Goal: Task Accomplishment & Management: Manage account settings

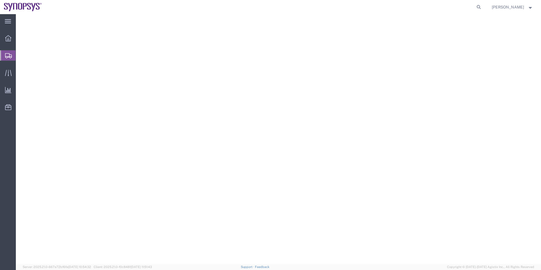
select select "63204"
select select
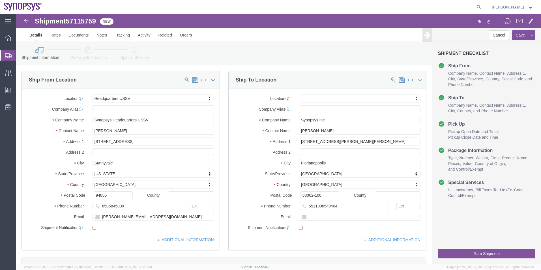
click icon
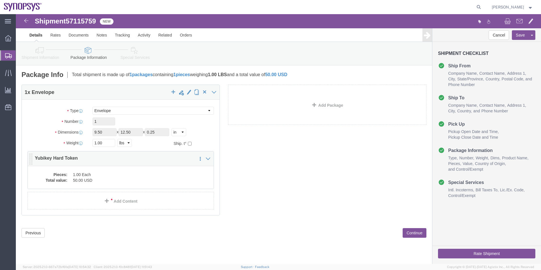
click dd "50.00 USD"
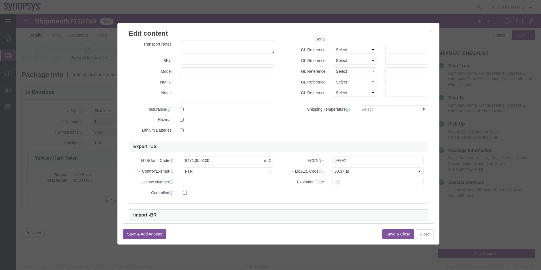
scroll to position [57, 0]
click button "Save & Close"
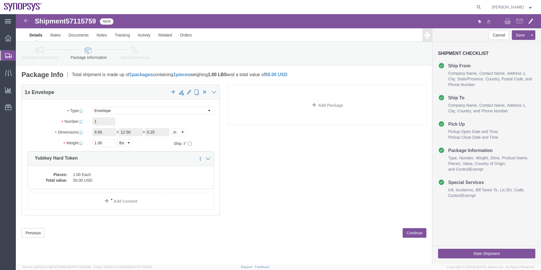
click div "Shipment Information Package Information Special Services"
click link "Special Services"
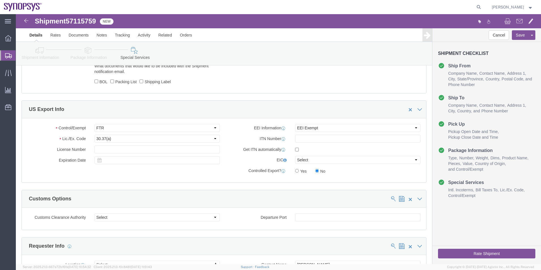
scroll to position [481, 0]
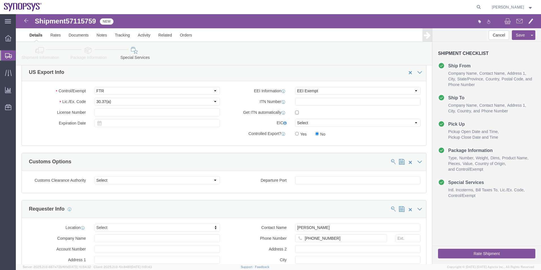
click button "Rate Shipment"
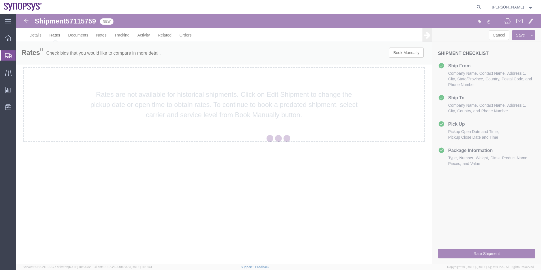
scroll to position [0, 0]
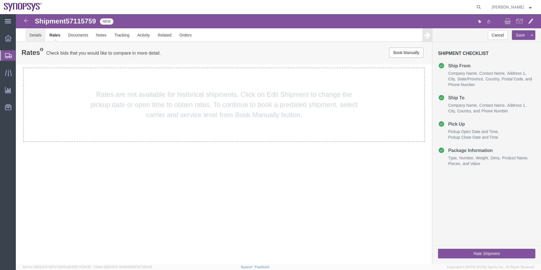
click at [34, 36] on link "Details" at bounding box center [35, 35] width 20 height 14
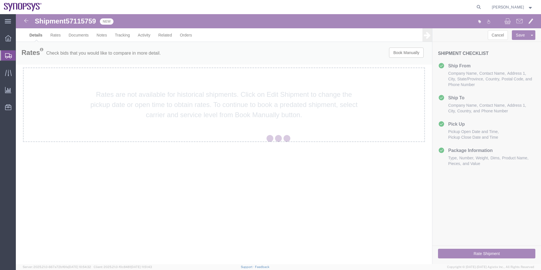
select select "63204"
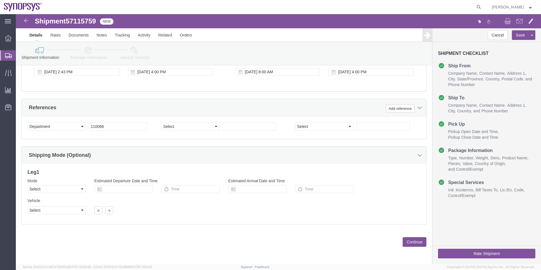
scroll to position [208, 0]
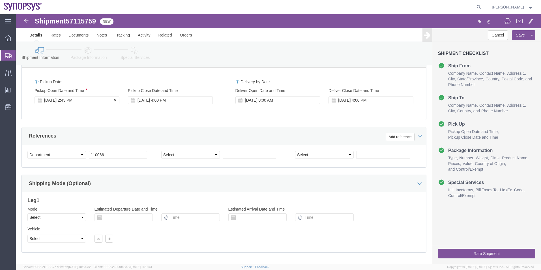
click div "Oct 13 2025 2:43 PM"
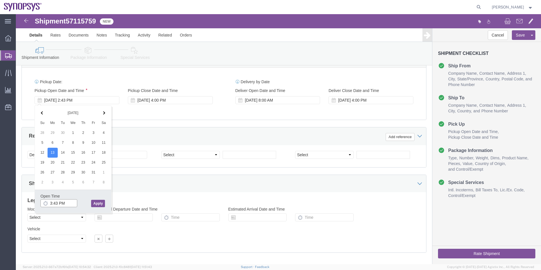
type input "3:43 PM"
click button "Apply"
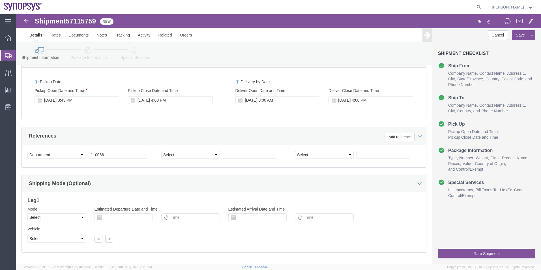
click icon
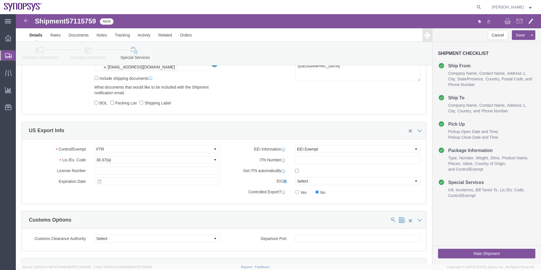
scroll to position [319, 0]
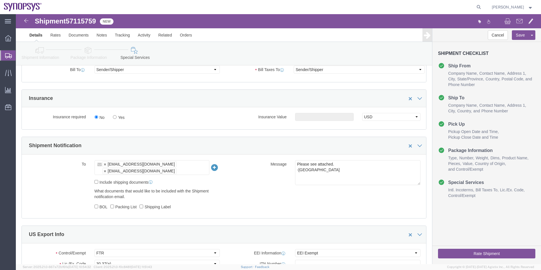
click button "Rate Shipment"
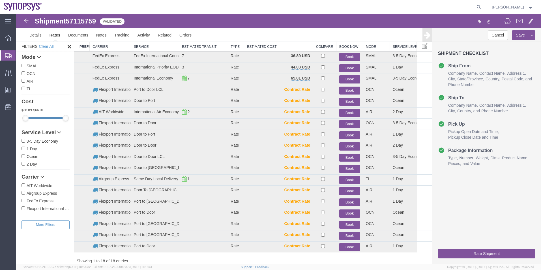
scroll to position [0, 0]
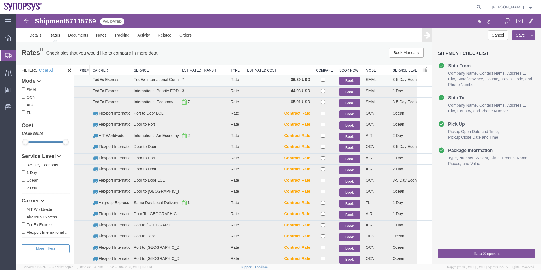
click at [346, 81] on button "Book" at bounding box center [349, 81] width 21 height 8
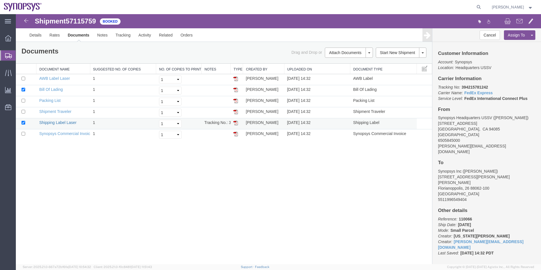
click at [63, 120] on link "Shipping Label Laser" at bounding box center [57, 122] width 37 height 5
click at [74, 133] on link "Synopsys Commercial Invoice" at bounding box center [65, 133] width 53 height 5
click at [55, 100] on link "Packing List" at bounding box center [49, 100] width 21 height 5
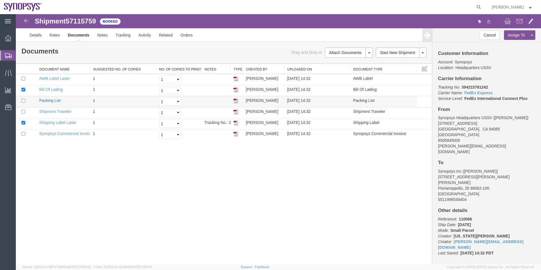
click at [55, 100] on link "Packing List" at bounding box center [49, 100] width 21 height 5
click at [0, 0] on span "Shipment Manager" at bounding box center [0, 0] width 0 height 0
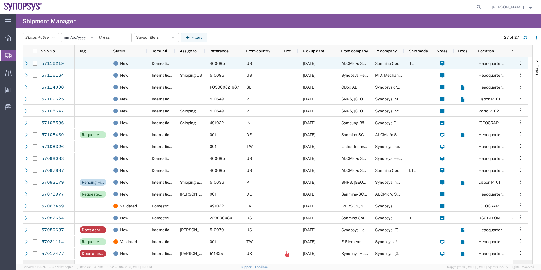
click at [146, 59] on div "New" at bounding box center [128, 63] width 38 height 12
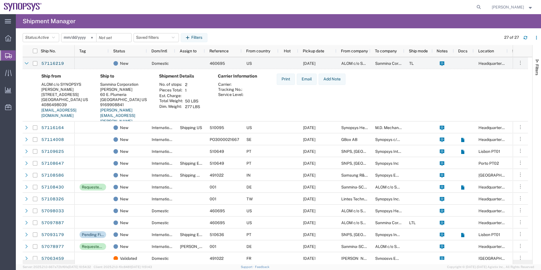
drag, startPoint x: 139, startPoint y: 120, endPoint x: 140, endPoint y: 125, distance: 5.4
click at [139, 122] on div "57116219 57116164 57114008 57109625 57108647 57108586 57108430 57108326 5709803…" at bounding box center [275, 158] width 505 height 202
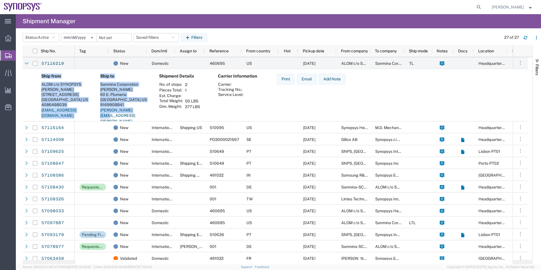
drag, startPoint x: 140, startPoint y: 125, endPoint x: 142, endPoint y: 128, distance: 3.7
click at [142, 128] on div "New" at bounding box center [128, 128] width 31 height 12
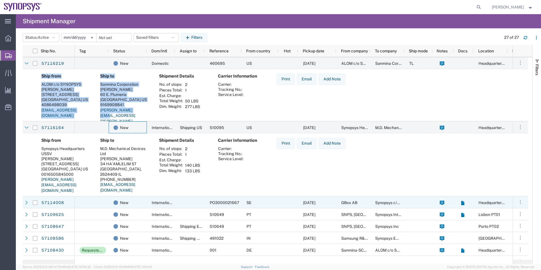
click at [98, 200] on div at bounding box center [92, 202] width 34 height 12
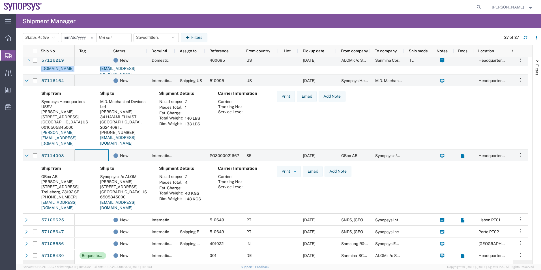
scroll to position [57, 0]
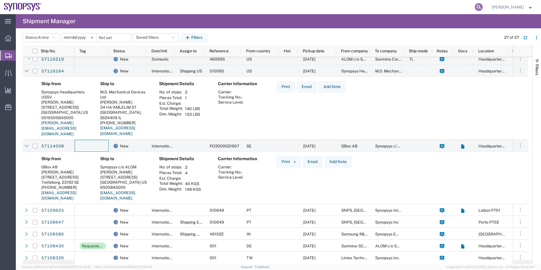
click at [477, 7] on icon at bounding box center [478, 7] width 8 height 8
click at [430, 7] on input "search" at bounding box center [389, 7] width 172 height 14
type input "56909246"
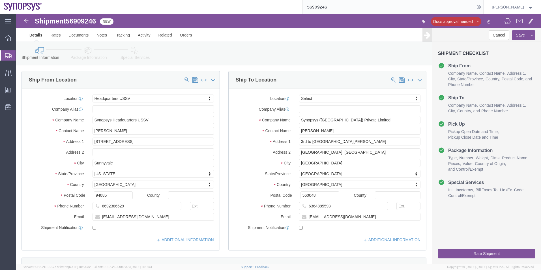
select select "63204"
select select
click span "56909246"
copy span "56909246"
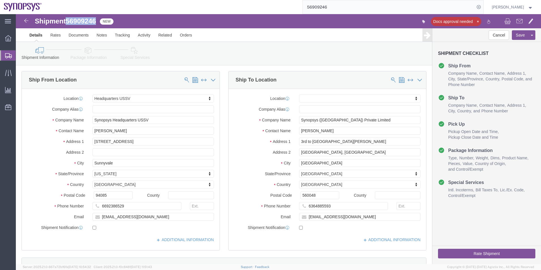
click icon
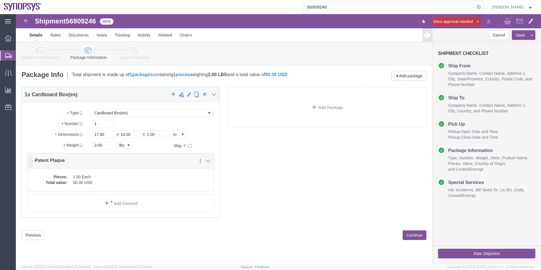
click dd "50.00 USD"
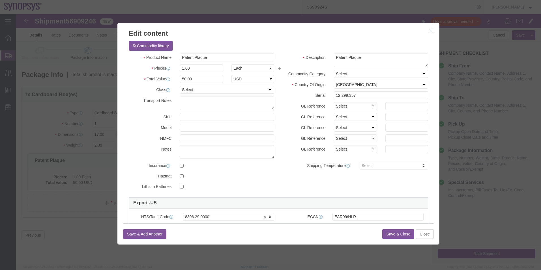
scroll to position [85, 0]
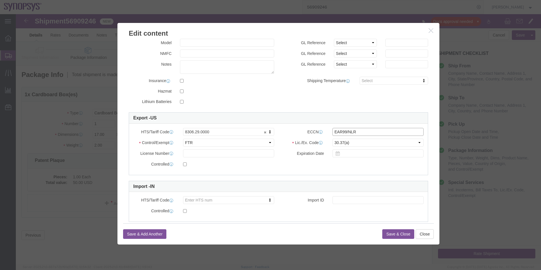
click input "EAR99/NLR"
type input "EAR99"
click div "Commodity library Product Name Patent Plaque Pieces 1.00 Select Bag Barrels 100…"
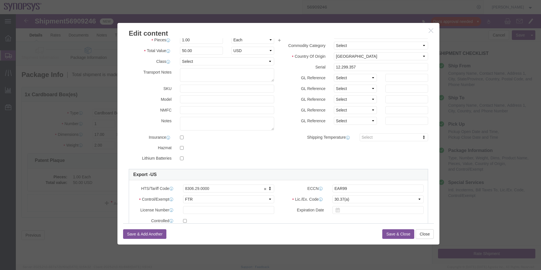
scroll to position [0, 0]
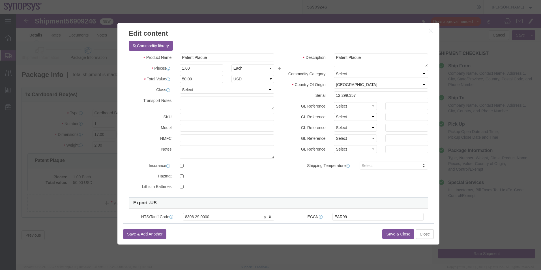
click button "Save & Close"
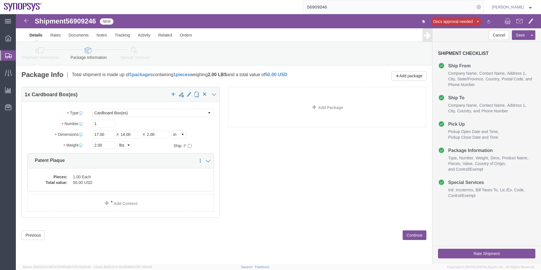
click icon
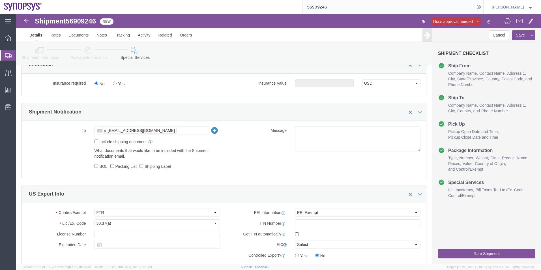
scroll to position [396, 0]
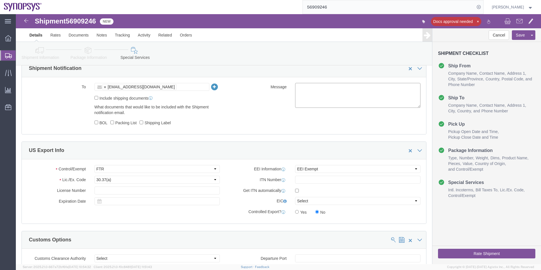
click textarea
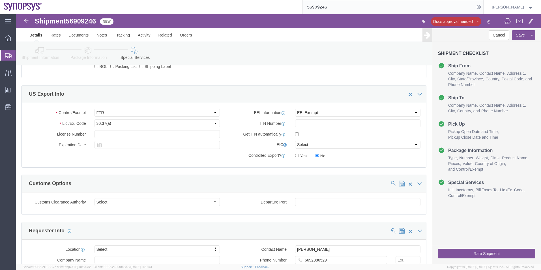
scroll to position [452, 0]
type textarea "Please see attached. -Kaelen"
click div "Rate Shipment"
click button "Rate Shipment"
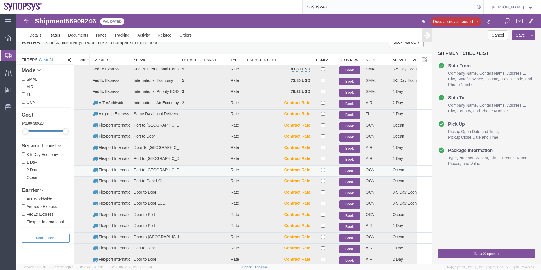
scroll to position [0, 0]
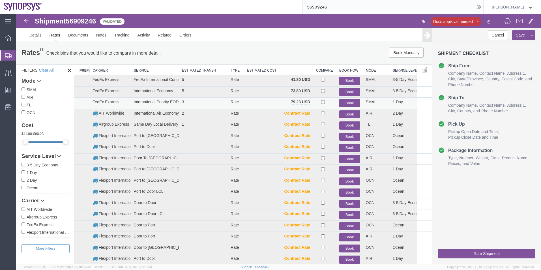
click at [351, 102] on button "Book" at bounding box center [349, 103] width 21 height 8
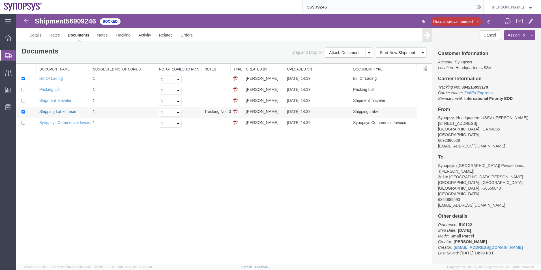
click at [59, 110] on link "Shipping Label Laser" at bounding box center [57, 111] width 37 height 5
click at [60, 120] on link "Synopsys Commercial Invoice" at bounding box center [65, 122] width 53 height 5
click at [52, 87] on link "Packing List" at bounding box center [49, 89] width 21 height 5
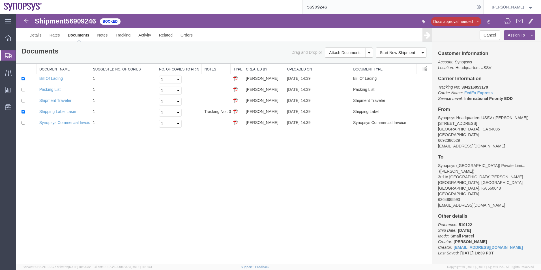
click at [0, 0] on span "Shipment Manager" at bounding box center [0, 0] width 0 height 0
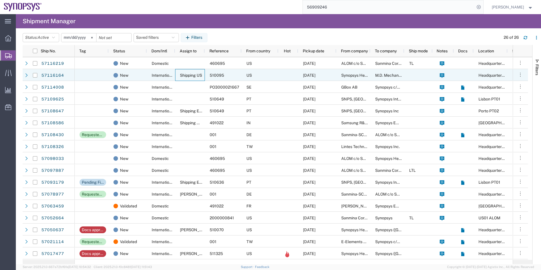
click at [183, 74] on span "Shipping US" at bounding box center [191, 75] width 22 height 5
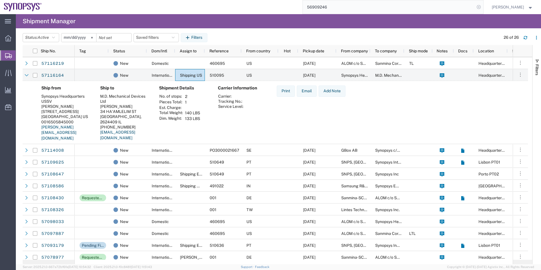
click at [478, 7] on icon at bounding box center [478, 7] width 8 height 8
click at [481, 8] on icon at bounding box center [478, 7] width 8 height 8
click at [369, 8] on input "search" at bounding box center [389, 7] width 172 height 14
type input "56965165"
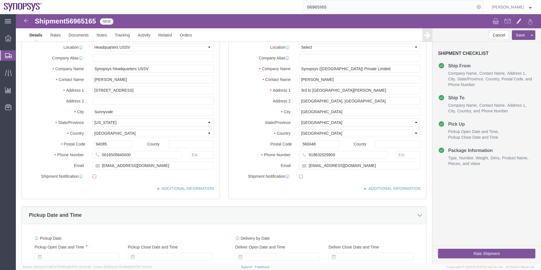
drag, startPoint x: 331, startPoint y: 9, endPoint x: 260, endPoint y: 7, distance: 71.0
click at [260, 7] on div "56965165" at bounding box center [264, 7] width 437 height 14
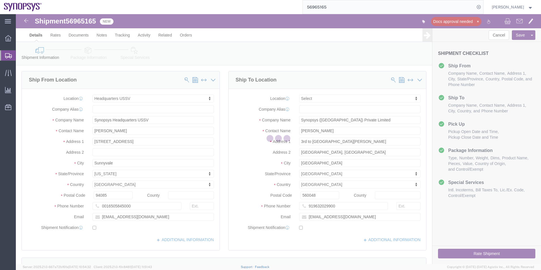
select select "63204"
select select
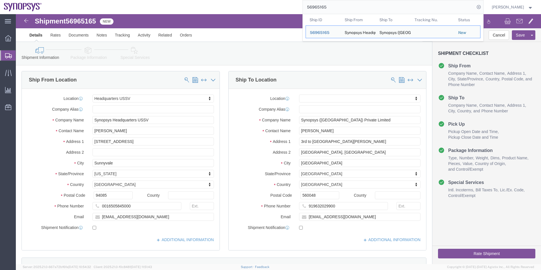
click icon
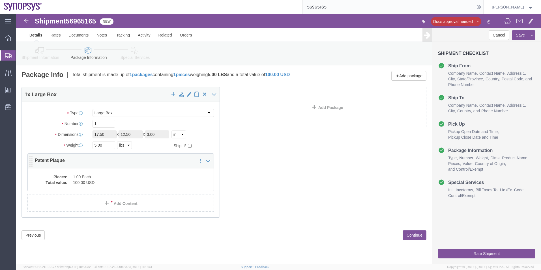
click dd "1.00 Each"
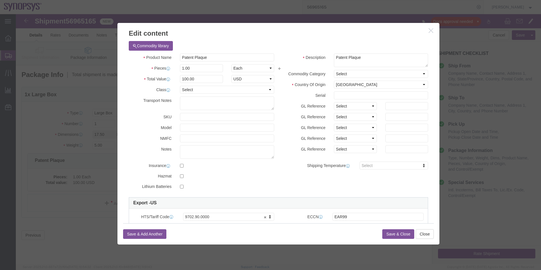
click button "Save & Close"
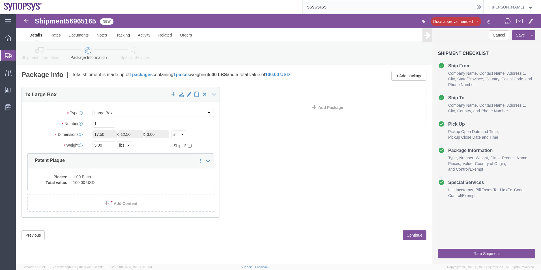
click icon
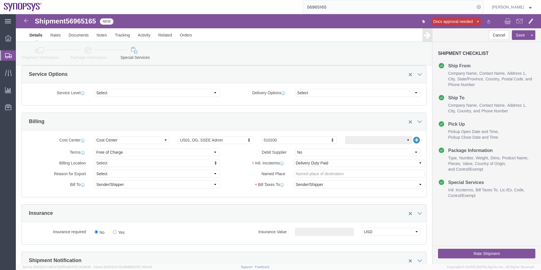
scroll to position [283, 0]
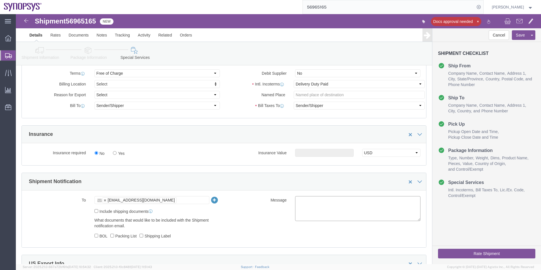
click textarea
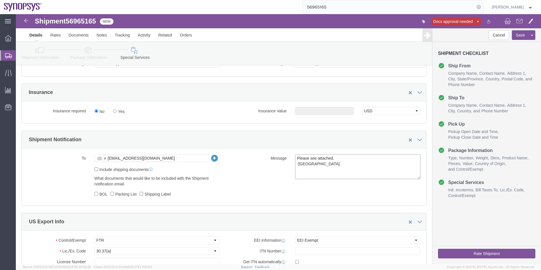
scroll to position [368, 0]
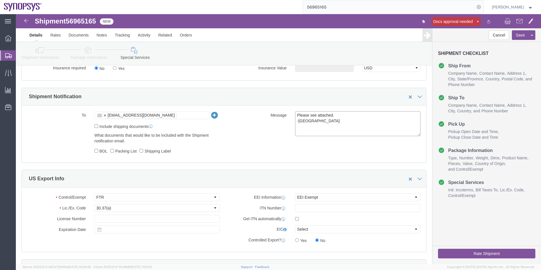
type textarea "Please see attached. -Kaelen"
click button "Rate Shipment"
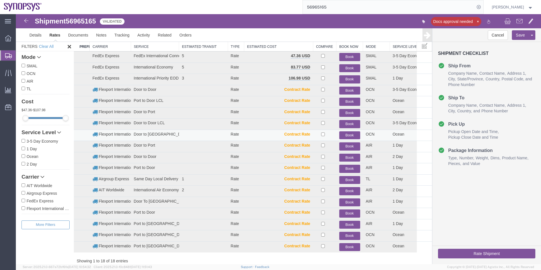
scroll to position [0, 0]
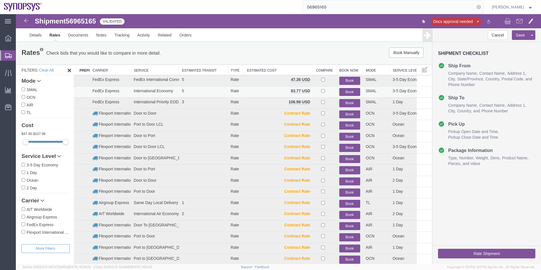
click at [346, 90] on button "Book" at bounding box center [349, 92] width 21 height 8
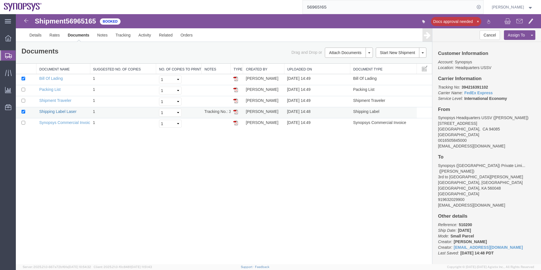
click at [51, 112] on link "Shipping Label Laser" at bounding box center [57, 111] width 37 height 5
click at [53, 122] on link "Synopsys Commercial Invoice" at bounding box center [65, 122] width 53 height 5
click at [55, 89] on link "Packing List" at bounding box center [49, 89] width 21 height 5
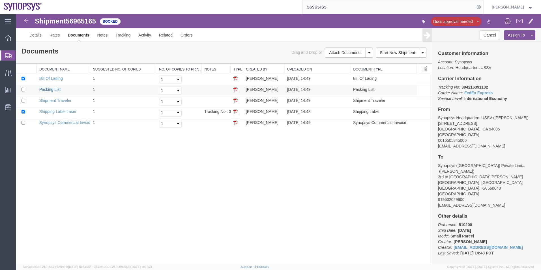
click at [55, 89] on link "Packing List" at bounding box center [49, 89] width 21 height 5
click at [0, 0] on span "Shipment Manager" at bounding box center [0, 0] width 0 height 0
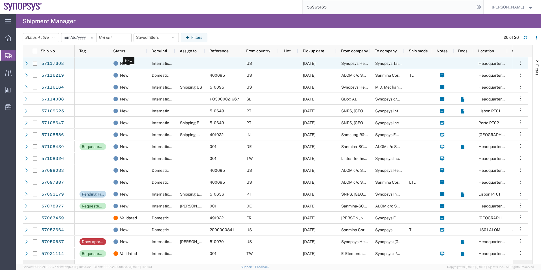
click at [141, 64] on div "New" at bounding box center [128, 63] width 31 height 12
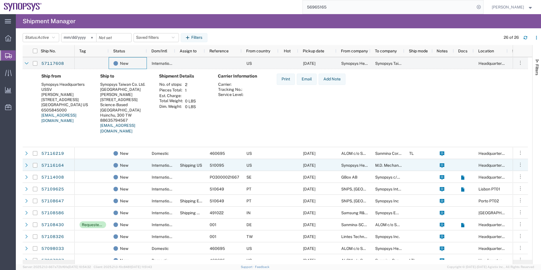
click at [312, 163] on span "[DATE]" at bounding box center [309, 165] width 12 height 5
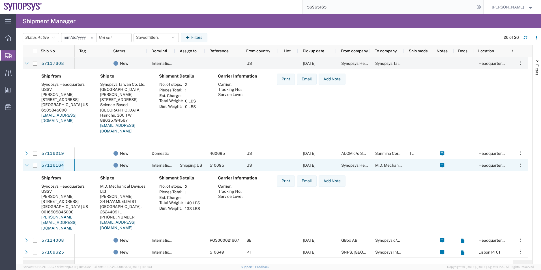
click at [56, 166] on link "57116164" at bounding box center [52, 165] width 23 height 9
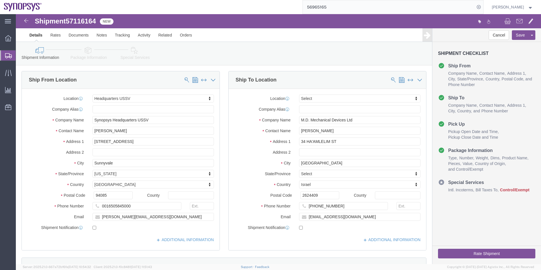
select select "63204"
select select
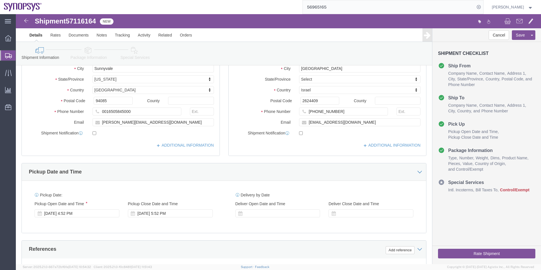
scroll to position [38, 0]
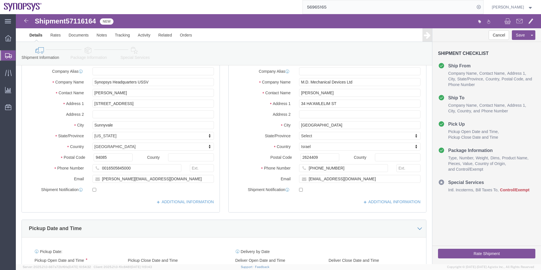
click icon
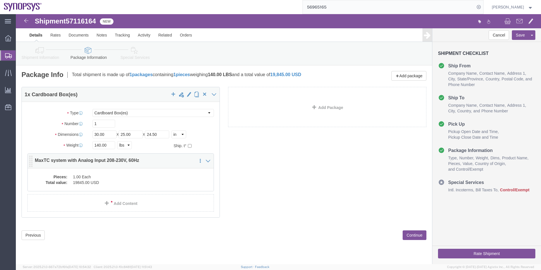
click dd "19845.00 USD"
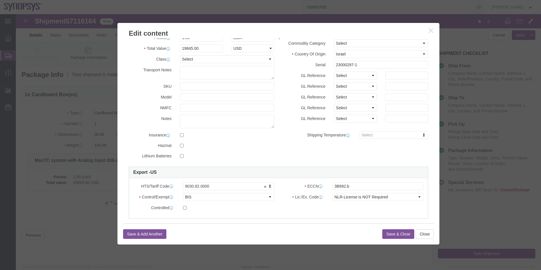
scroll to position [28, 0]
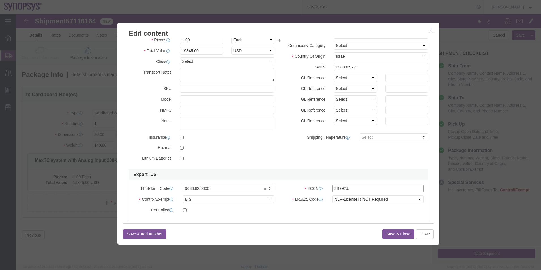
click input "3B992.b"
type input "3B992"
click div "Product Name MaxTC system with Analog Input 208-230V, 60Hz Pieces 1.00 Select B…"
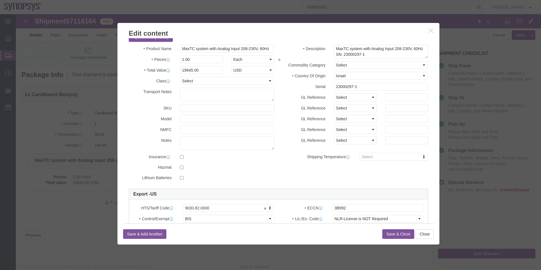
scroll to position [0, 0]
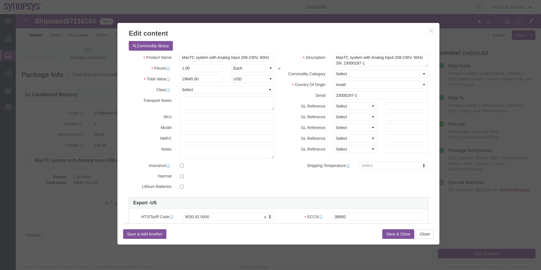
click button "Save & Close"
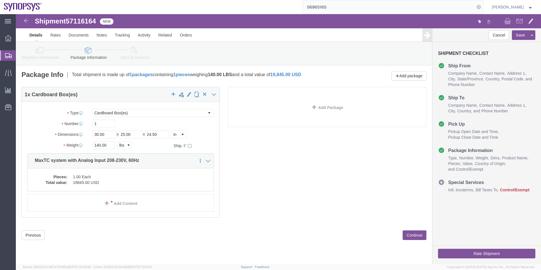
click icon
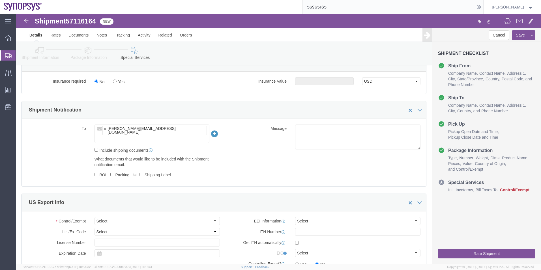
scroll to position [424, 0]
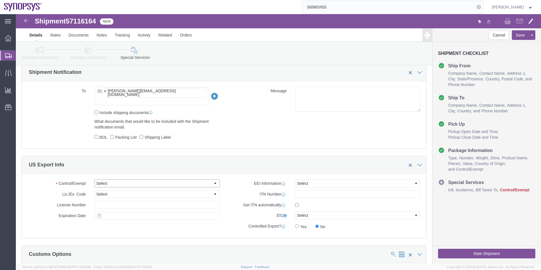
click select "Select ATF BIS DEA EPA FDA FTR ITAR OFAC Other (OPA)"
select select "BIS"
click select "Select ATF BIS DEA EPA FDA FTR ITAR OFAC Other (OPA)"
click select "Select AGR-Agricultural APP-Computers APR-Additional Permissive Exports AVS-Air…"
select select "NLR"
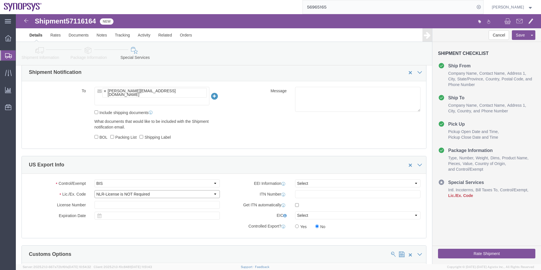
click select "Select AGR-Agricultural APP-Computers APR-Additional Permissive Exports AVS-Air…"
click select "Select AES-Direct EEI Carrier File EEI EEI Exempt"
select select "AESD"
click select "Select AES-Direct EEI Carrier File EEI EEI Exempt"
click button "Save"
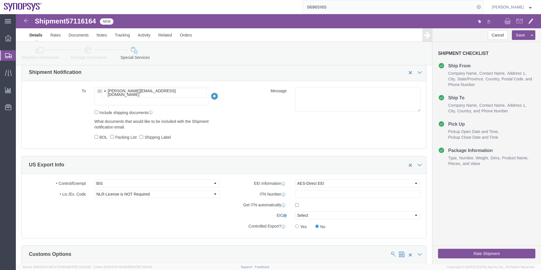
click icon
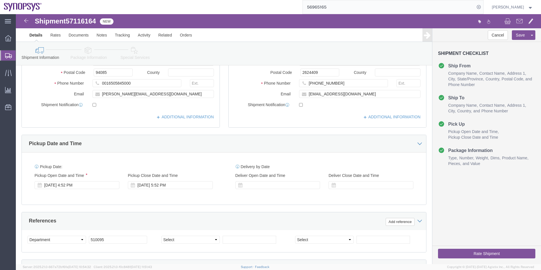
scroll to position [10, 0]
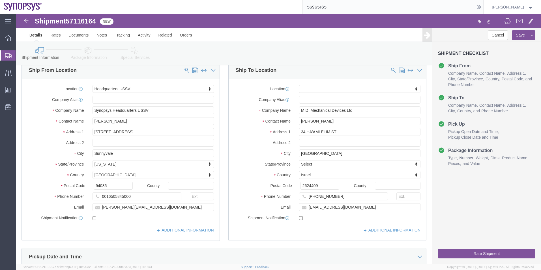
click span "57116164"
copy span "57116164"
drag, startPoint x: 342, startPoint y: 100, endPoint x: 240, endPoint y: 85, distance: 102.9
click div "Location My Profile Location Aachen DE04 Agrate Brianza IT01 Aschheim DE02 Atla…"
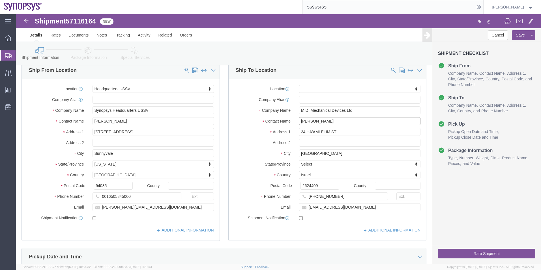
drag, startPoint x: 291, startPoint y: 107, endPoint x: 276, endPoint y: 107, distance: 15.0
click div "Contact Name Eden Edri"
drag, startPoint x: 306, startPoint y: 108, endPoint x: 293, endPoint y: 111, distance: 13.1
click div "Location My Profile Location Aachen DE04 Agrate Brianza IT01 Aschheim DE02 Atla…"
click input "+972-4-8490793"
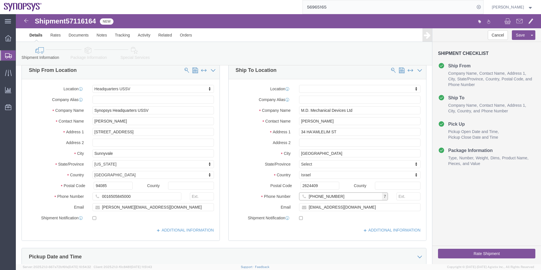
click input "972-4-8490793"
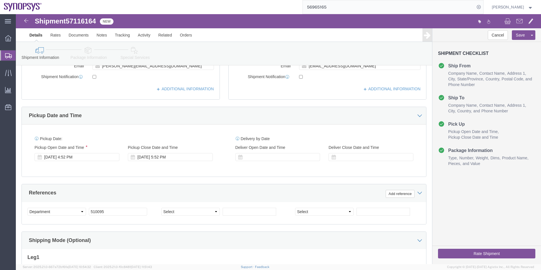
scroll to position [94, 0]
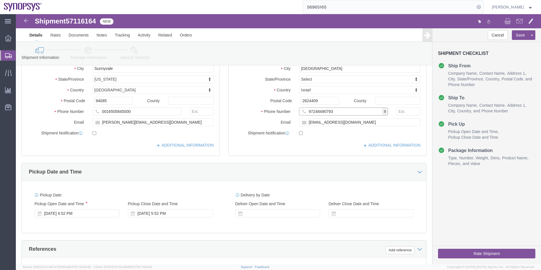
type input "97248490793"
click link "Package Information"
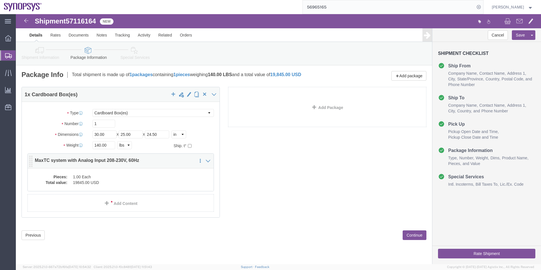
click dd "1.00 Each"
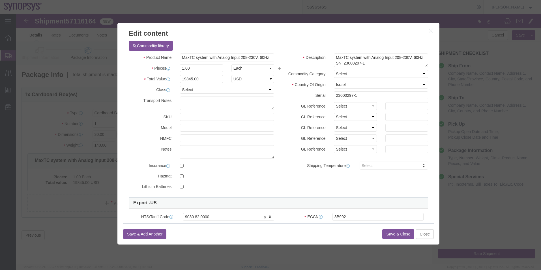
click div "MaxTC system with Analog Input 208-230V, 60Hz"
drag, startPoint x: 164, startPoint y: 43, endPoint x: 260, endPoint y: 48, distance: 96.0
click div "Product Name MaxTC system with Analog Input 208-230V, 60Hz Pieces 1.00 Select B…"
click button "Save & Close"
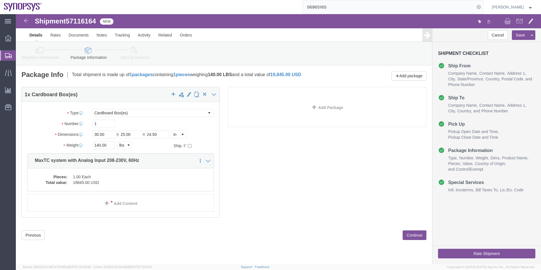
click icon
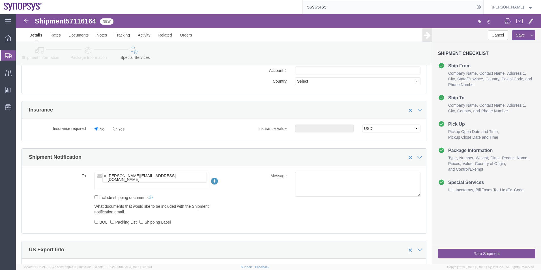
scroll to position [452, 0]
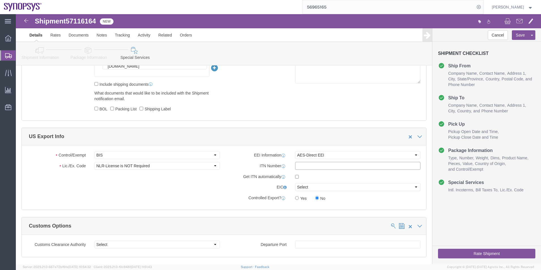
click input "text"
paste input "X20251013018944"
type input "X20251013018944"
click button "Save"
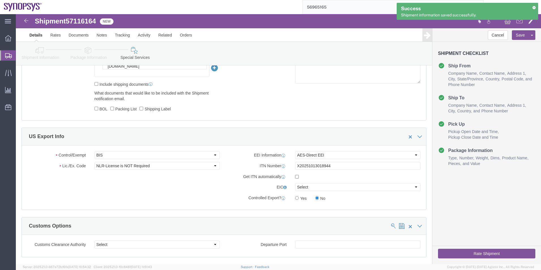
click at [0, 0] on span "Shipment Manager" at bounding box center [0, 0] width 0 height 0
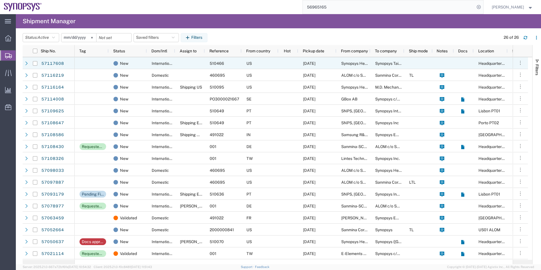
click at [178, 64] on div at bounding box center [190, 63] width 30 height 12
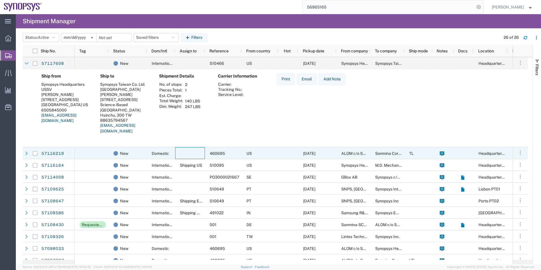
click at [190, 154] on div at bounding box center [190, 153] width 30 height 12
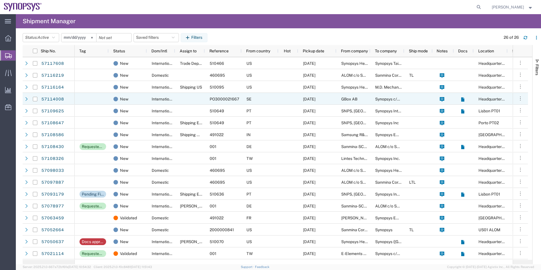
click at [341, 100] on span "GBox AB" at bounding box center [349, 99] width 16 height 5
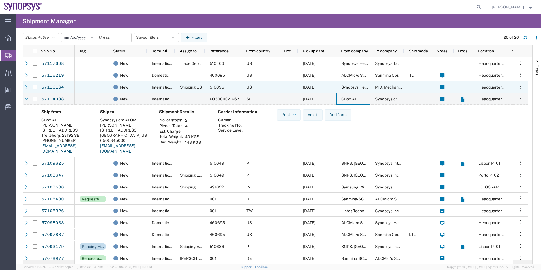
click at [264, 88] on div "US" at bounding box center [259, 87] width 37 height 12
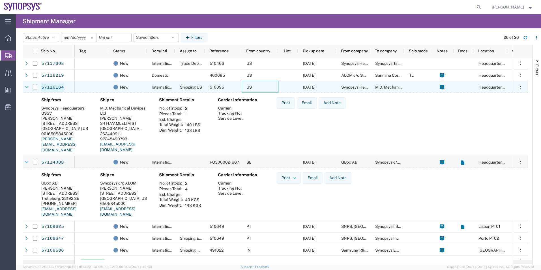
click at [53, 88] on link "57116164" at bounding box center [52, 87] width 23 height 9
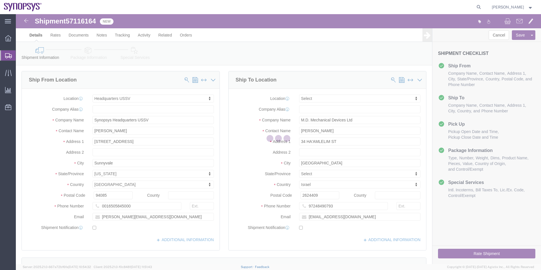
select select "63204"
select select
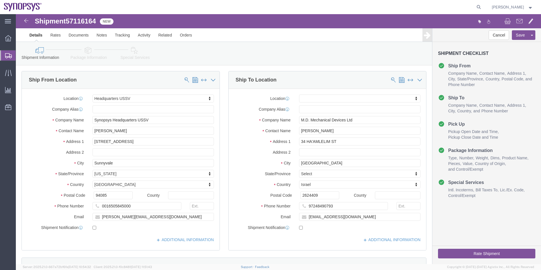
click icon
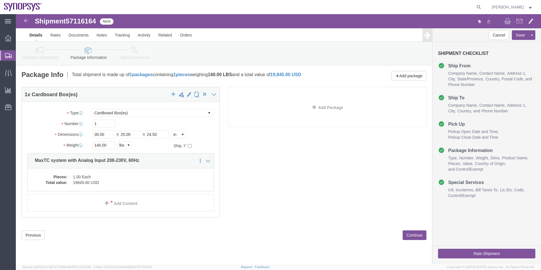
click icon
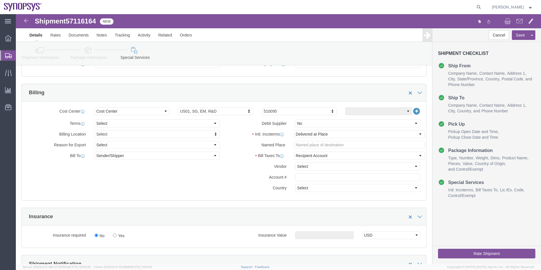
scroll to position [311, 0]
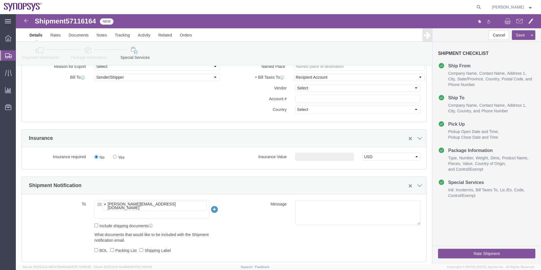
click ul "anthonyn@synopsys.com"
type input "shipping@synopsys.com"
type input "anthonyn@synopsys.com,shipping@synopsys.com"
click textarea
type textarea "Please see attached. -Kaelen"
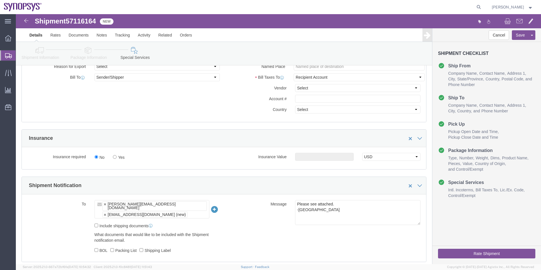
click button "Rate Shipment"
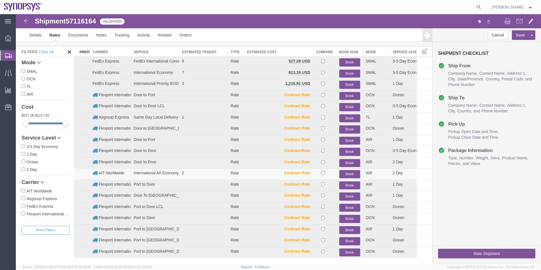
scroll to position [28, 0]
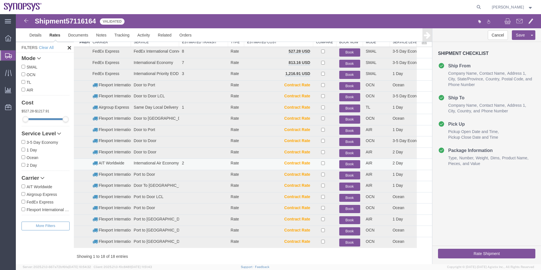
click at [347, 164] on button "Book" at bounding box center [349, 164] width 21 height 8
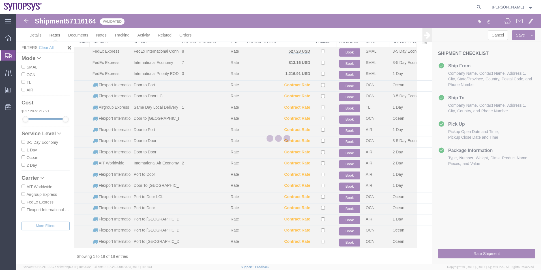
scroll to position [0, 0]
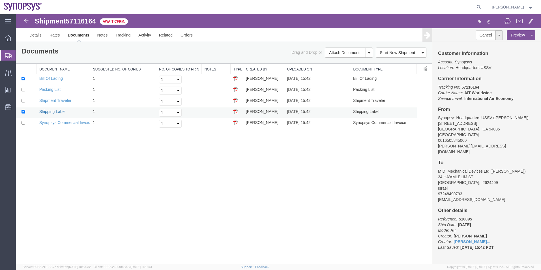
click at [56, 111] on link "Shipping Label" at bounding box center [52, 111] width 26 height 5
drag, startPoint x: 68, startPoint y: 122, endPoint x: 292, endPoint y: 141, distance: 224.7
click at [68, 122] on link "Synopsys Commercial Invoice" at bounding box center [65, 122] width 53 height 5
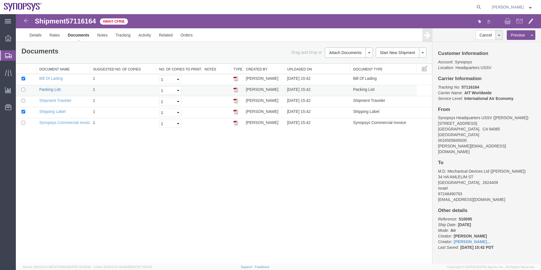
click at [55, 91] on link "Packing List" at bounding box center [49, 89] width 21 height 5
click at [0, 0] on span "Shipment Manager" at bounding box center [0, 0] width 0 height 0
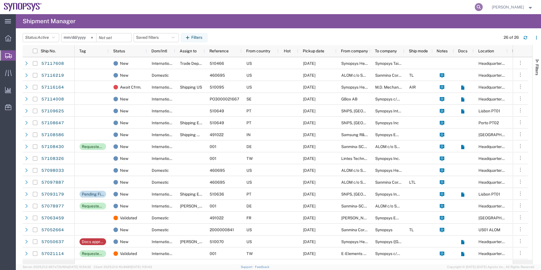
click at [481, 8] on icon at bounding box center [478, 7] width 8 height 8
paste input "884936747409"
type input "884936747409"
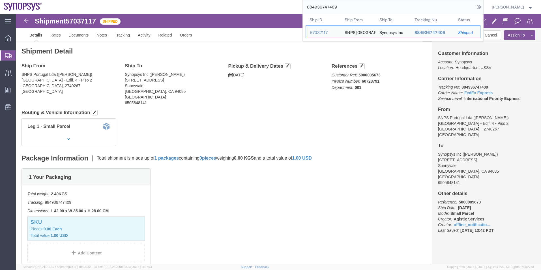
click at [0, 0] on span "Shipment Manager" at bounding box center [0, 0] width 0 height 0
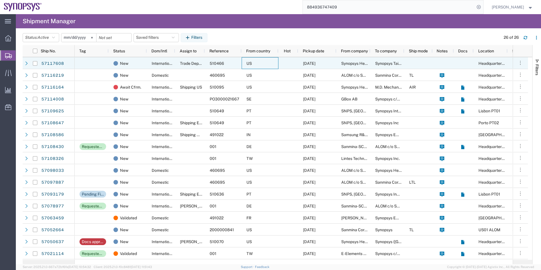
click at [275, 61] on div "US" at bounding box center [259, 63] width 37 height 12
